Goal: Information Seeking & Learning: Compare options

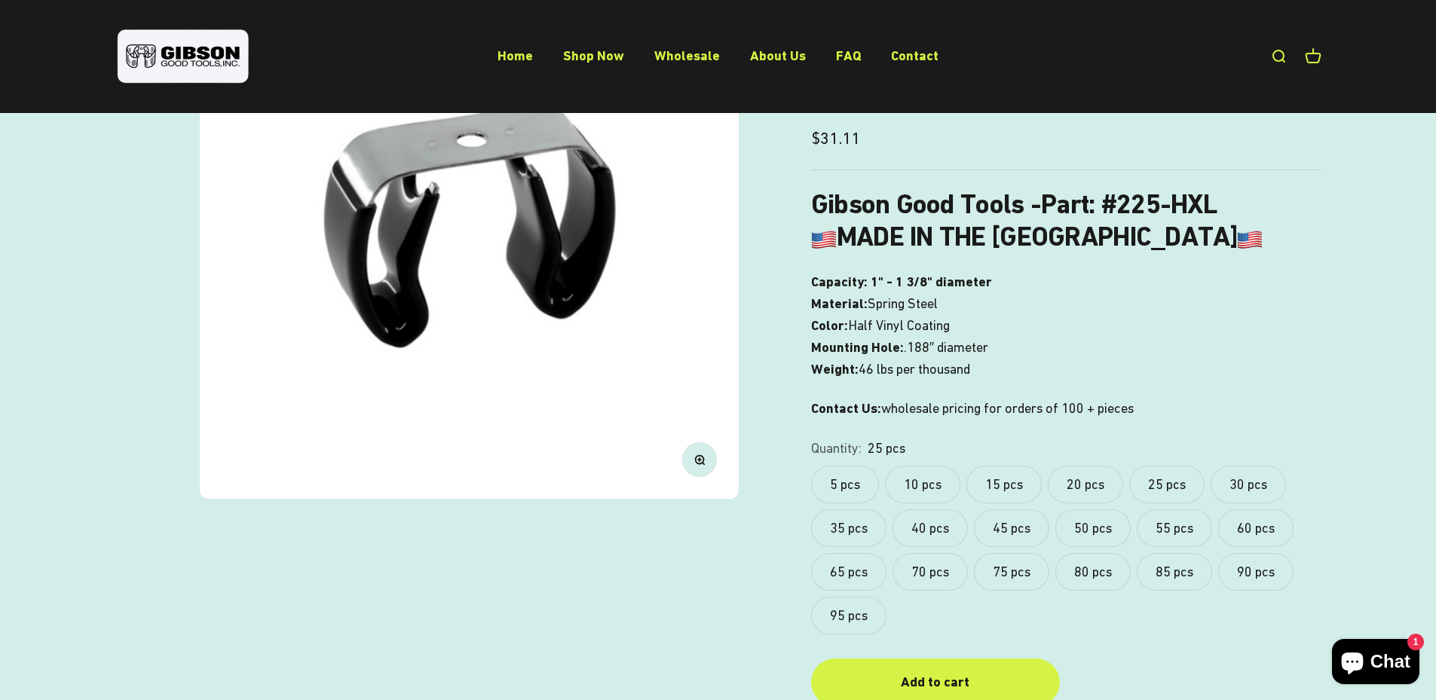
scroll to position [250, 0]
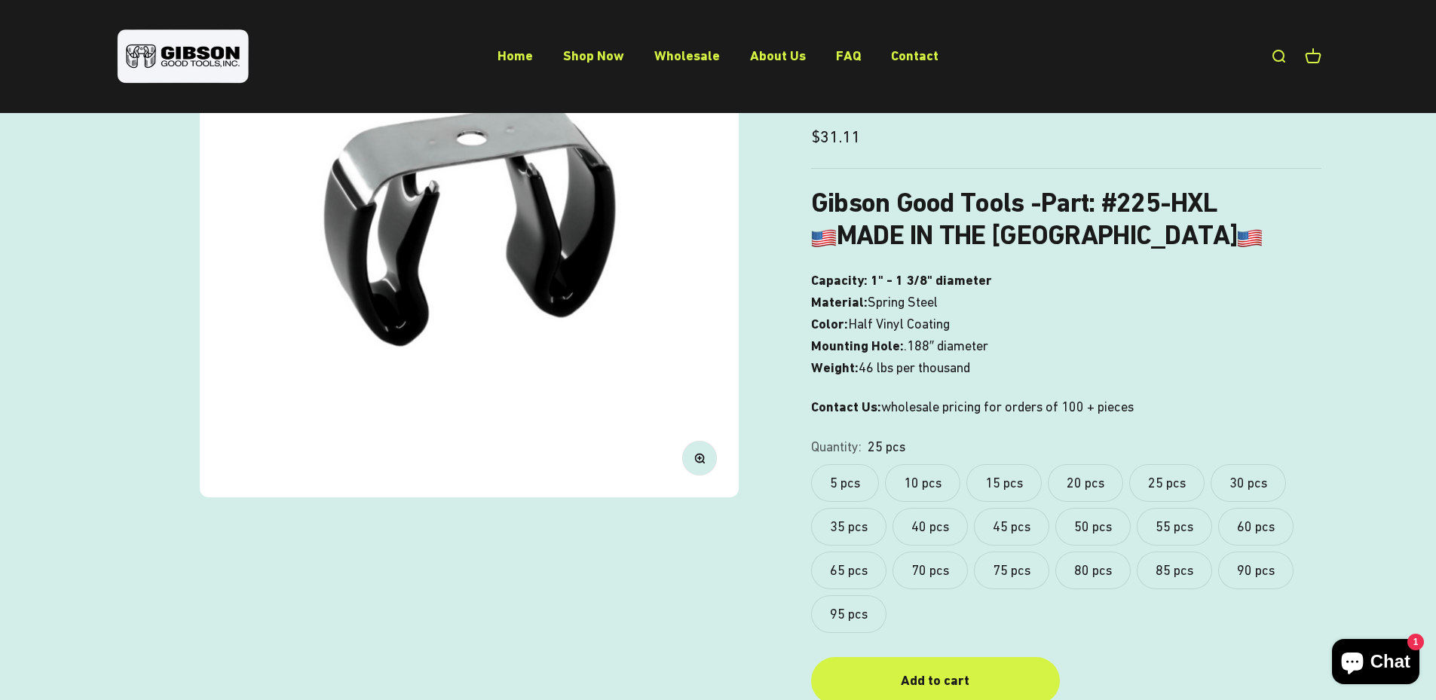
click at [844, 483] on label "5 pcs" at bounding box center [845, 483] width 68 height 38
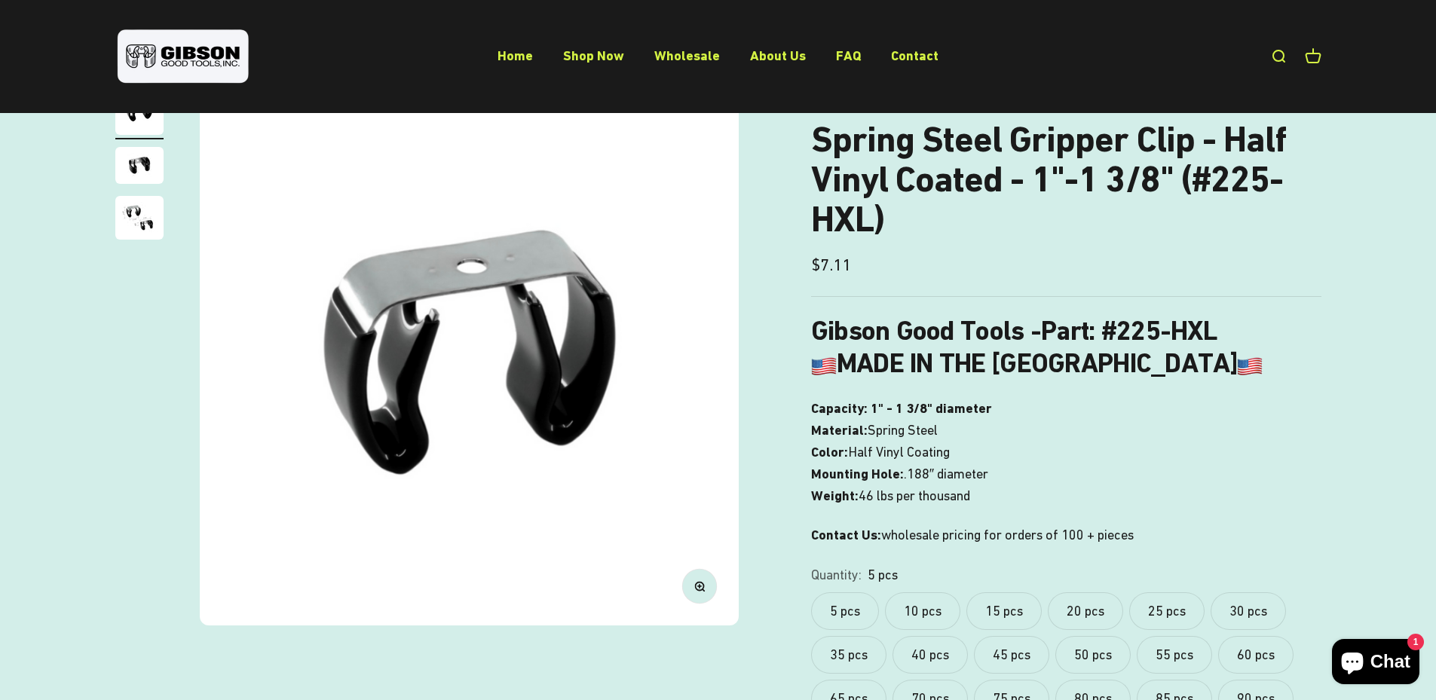
scroll to position [124, 0]
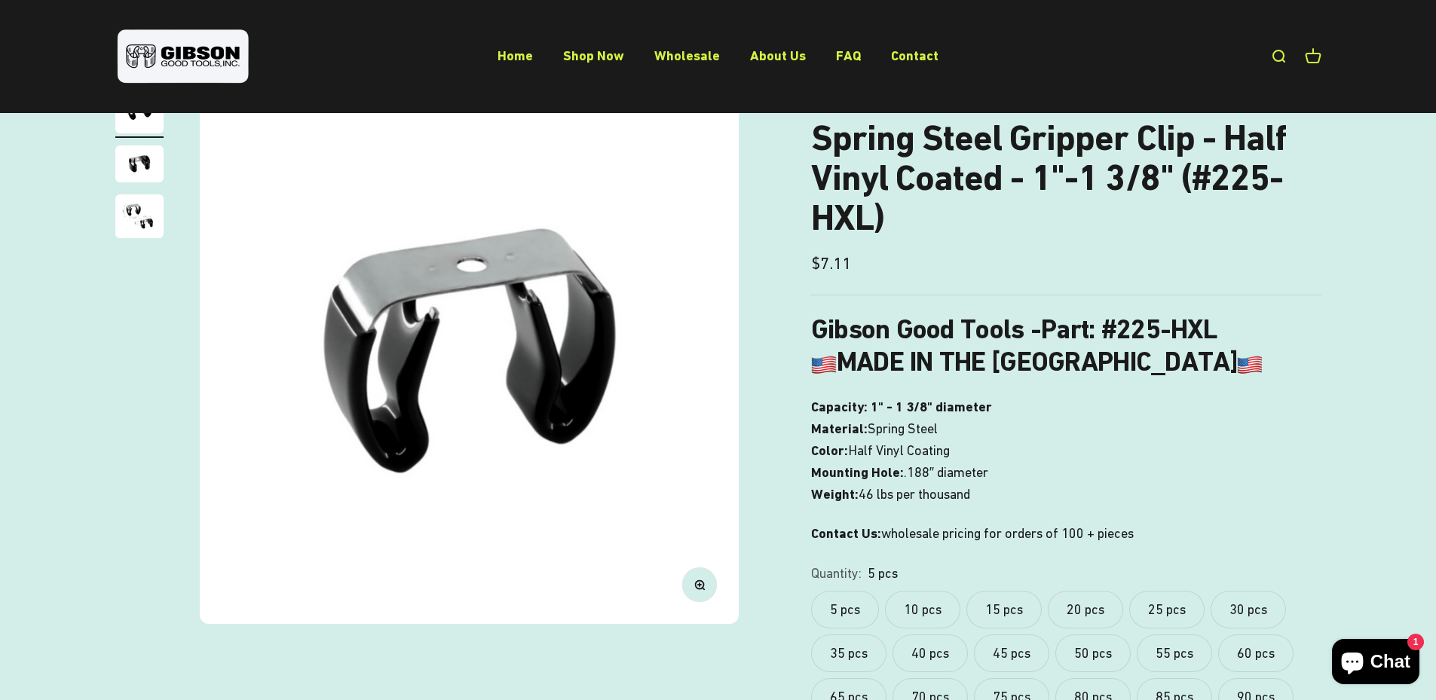
click at [932, 605] on label "10 pcs" at bounding box center [922, 610] width 75 height 38
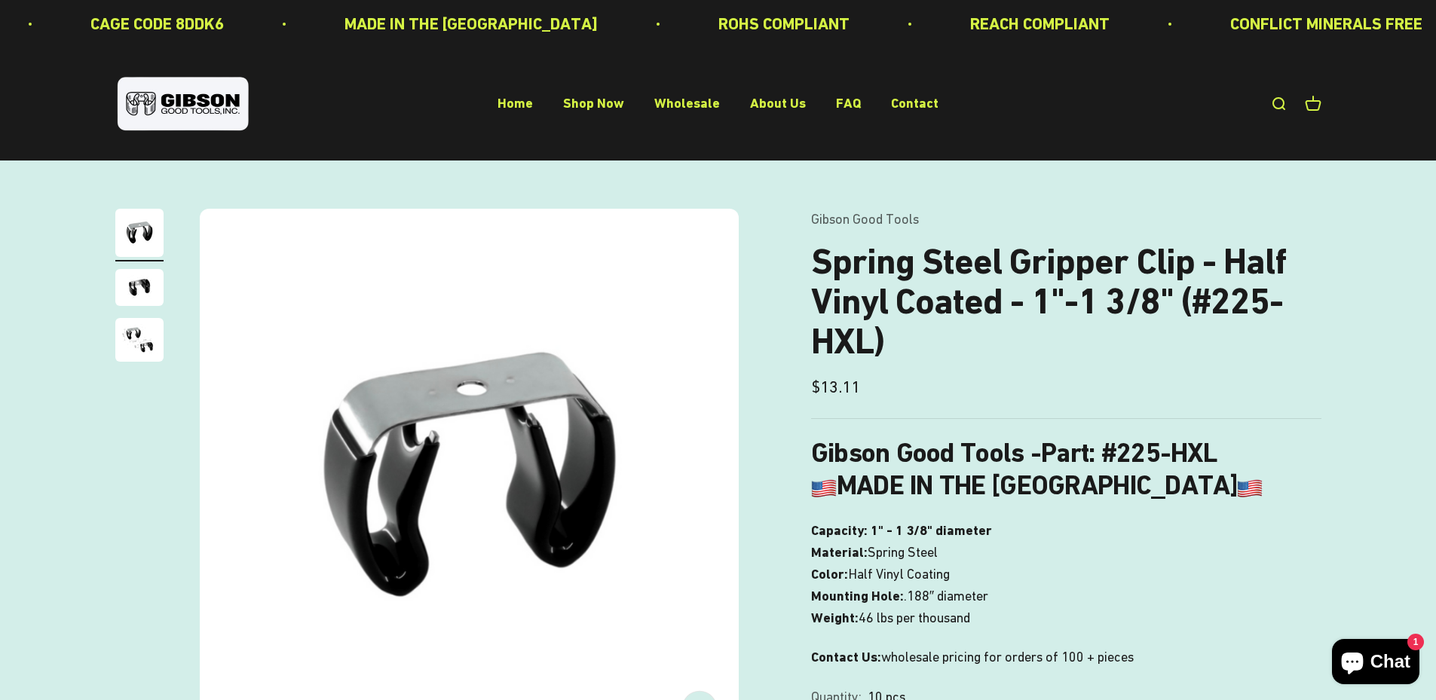
click at [152, 287] on img "Go to item 2" at bounding box center [139, 287] width 48 height 37
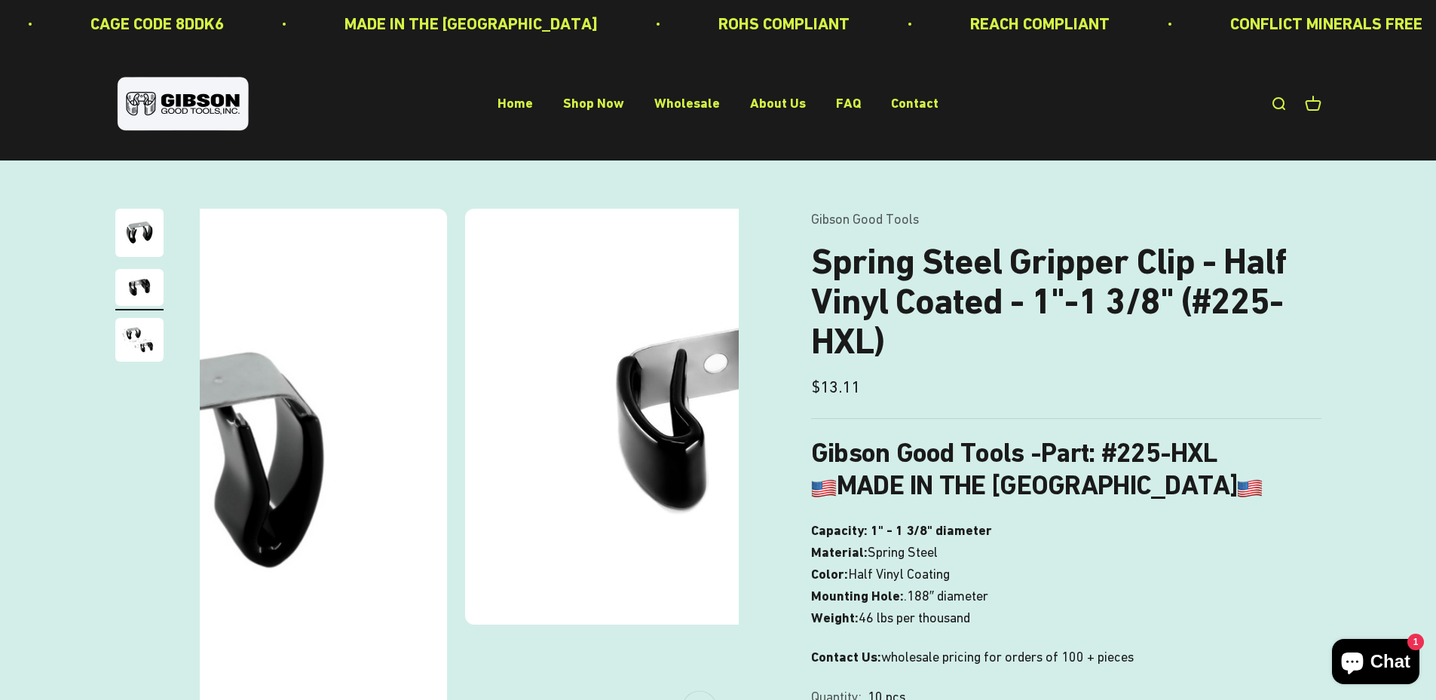
scroll to position [0, 557]
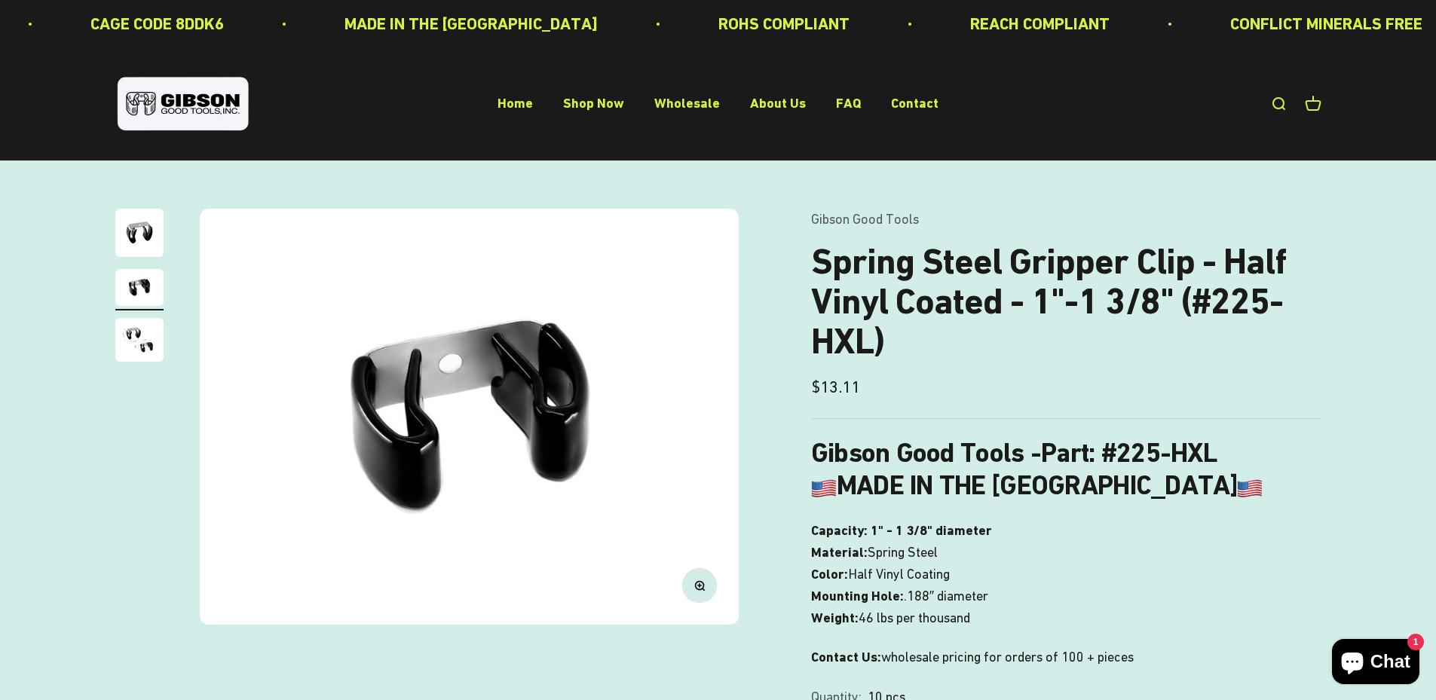
click at [146, 354] on img "Go to item 3" at bounding box center [139, 340] width 48 height 44
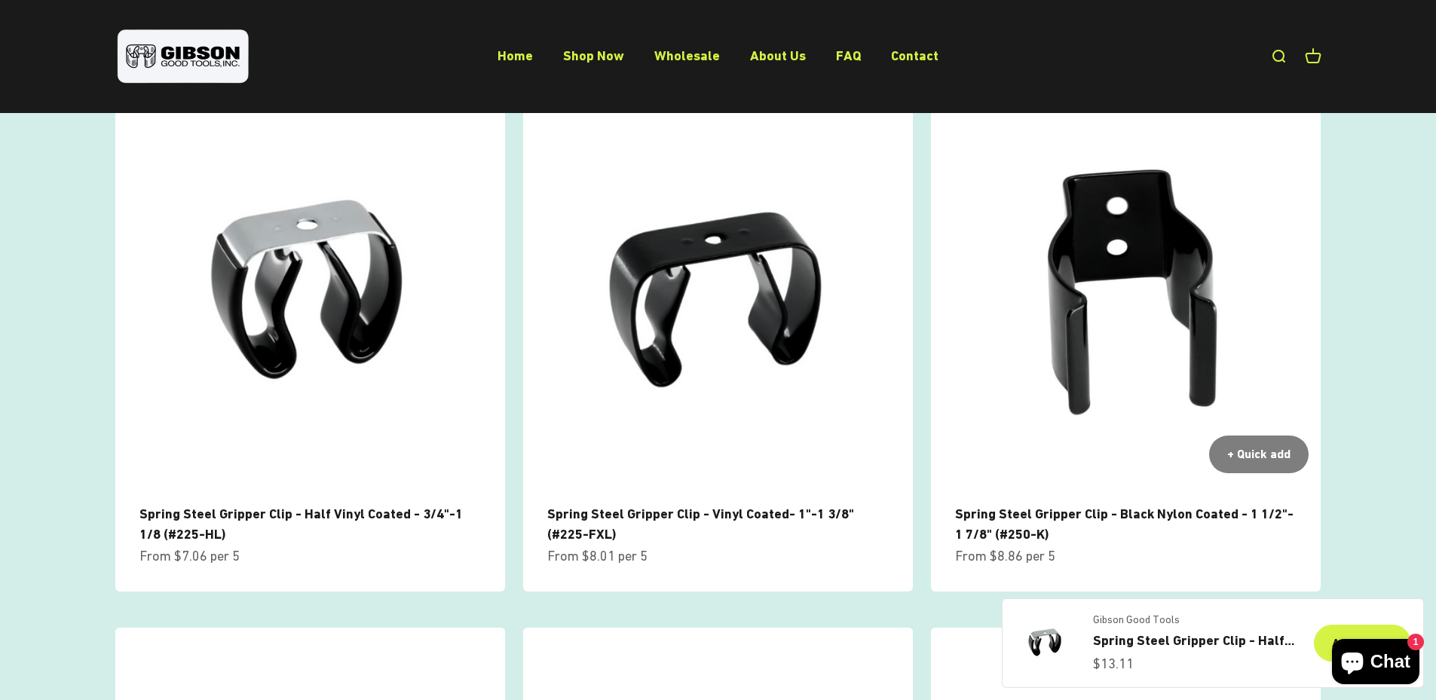
scroll to position [1004, 0]
click at [1078, 330] on img at bounding box center [1126, 291] width 390 height 390
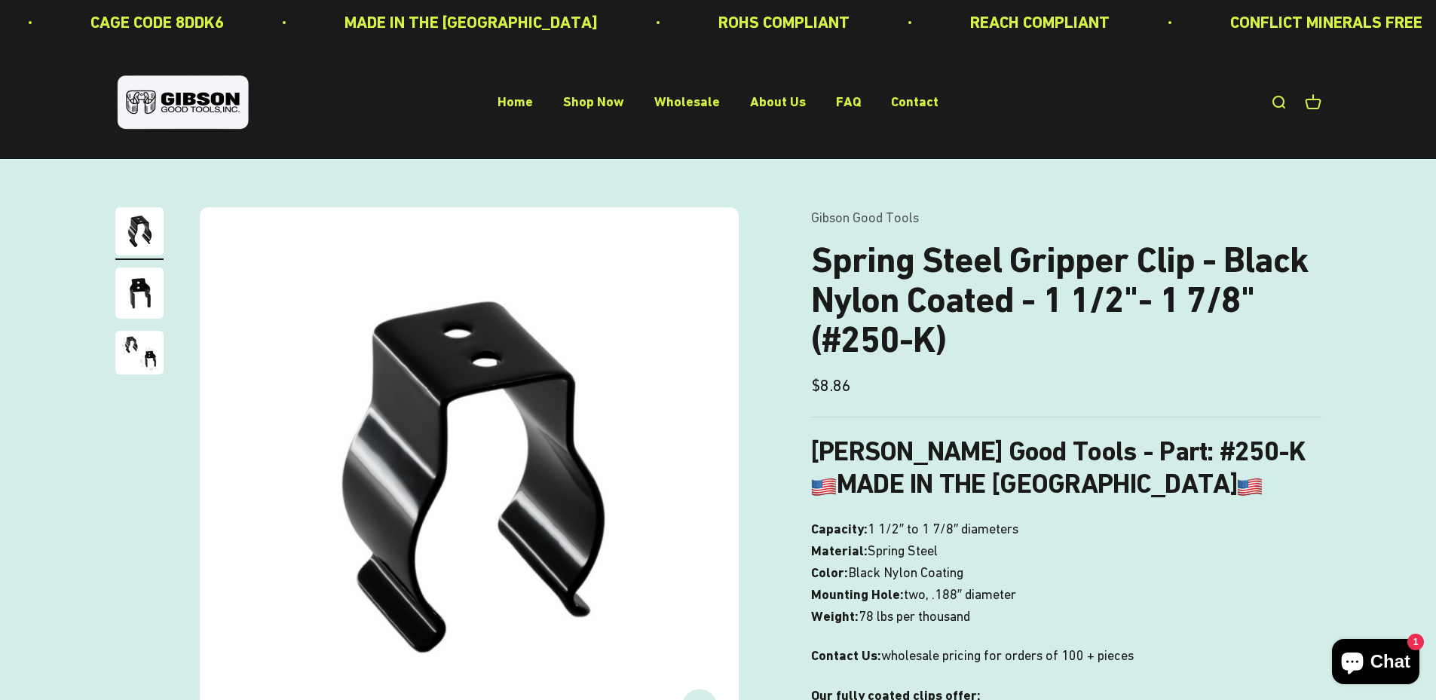
scroll to position [1, 0]
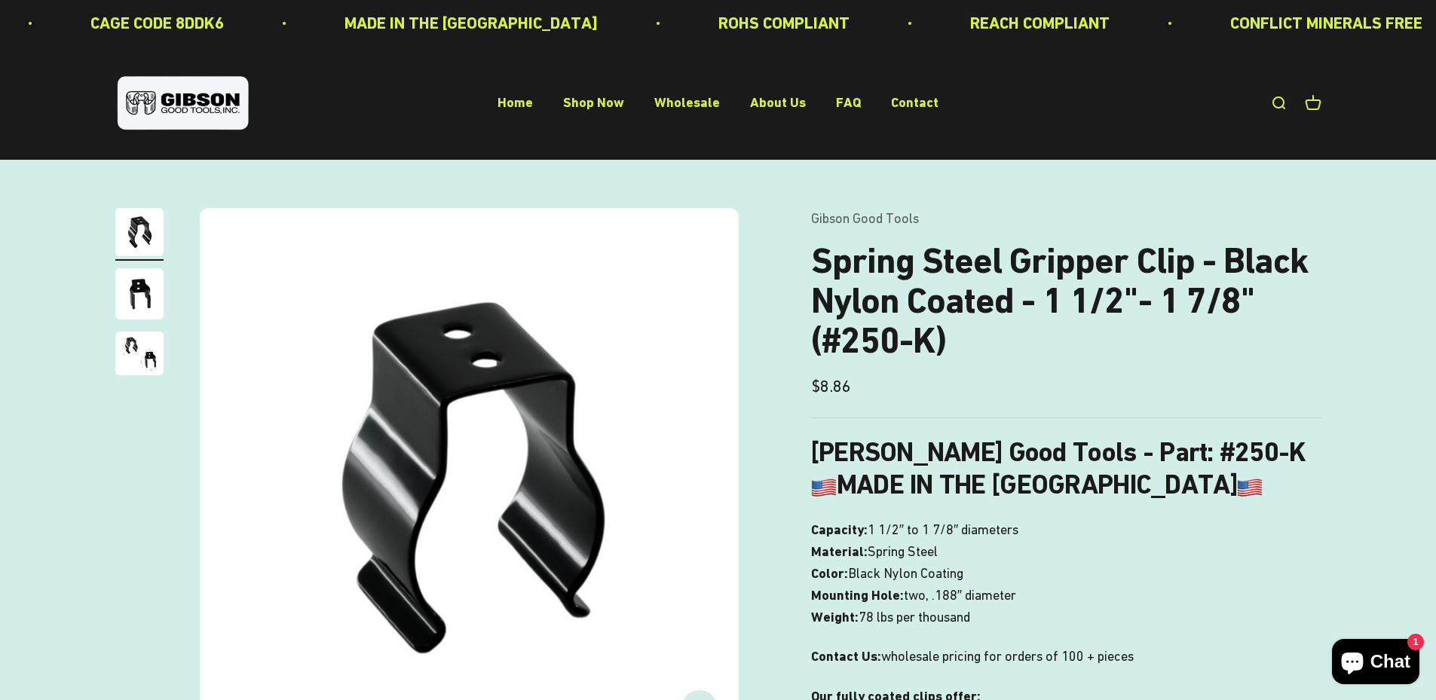
click at [138, 349] on img "Go to item 3" at bounding box center [139, 354] width 48 height 44
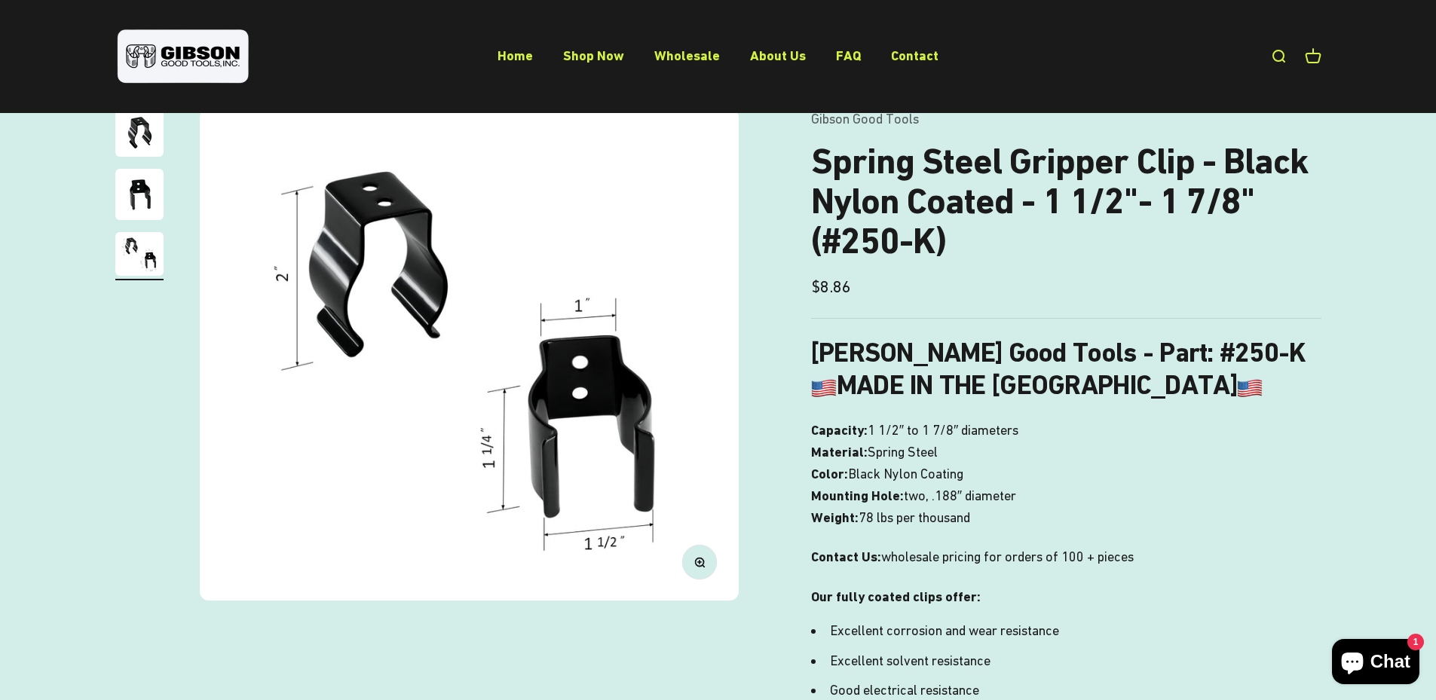
scroll to position [116, 0]
